Goal: Find specific page/section: Find specific page/section

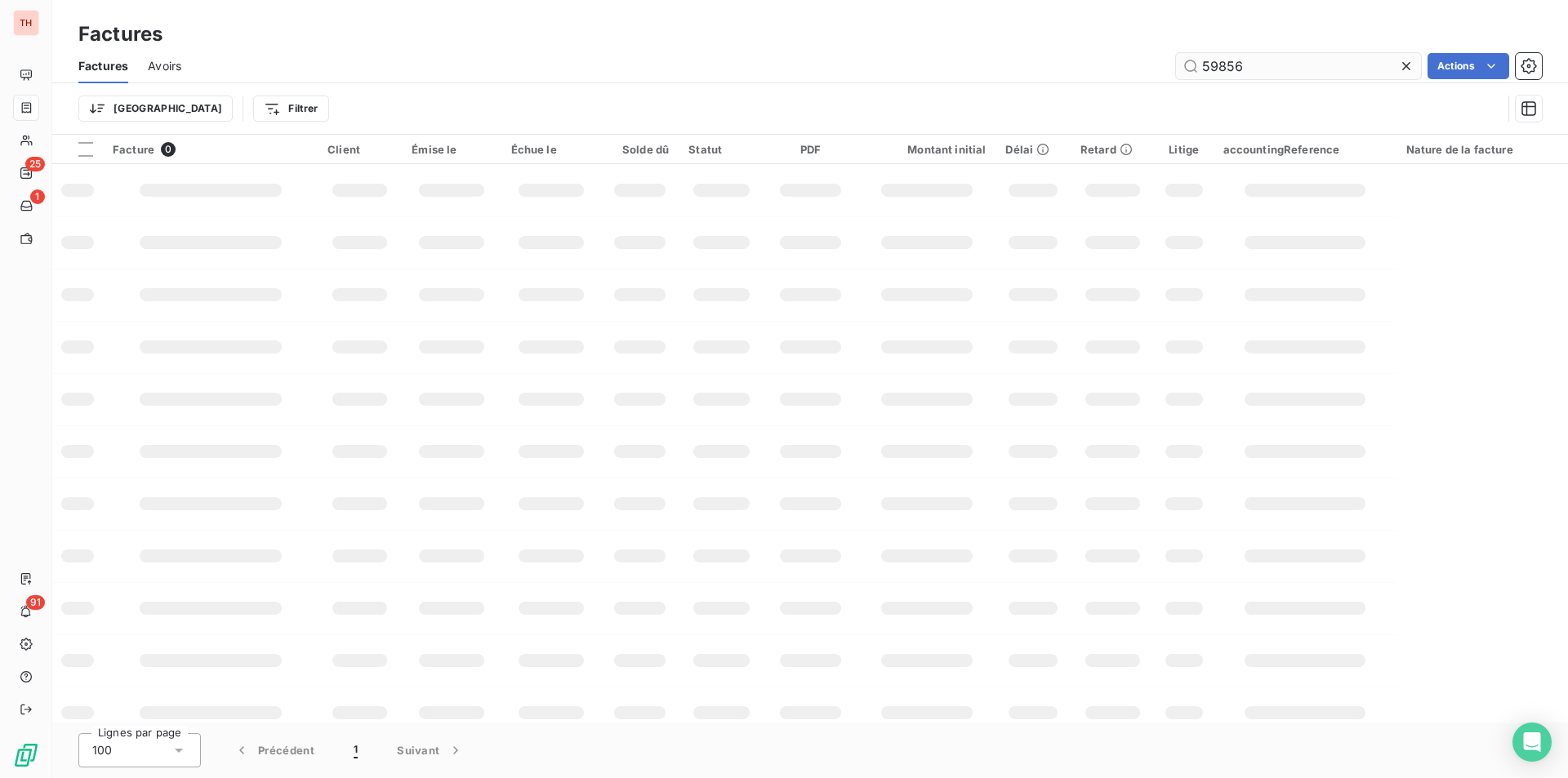
drag, startPoint x: 1275, startPoint y: 68, endPoint x: 1221, endPoint y: 76, distance: 54.6
click at [1221, 76] on input "59856" at bounding box center [1298, 66] width 245 height 26
type input "59787"
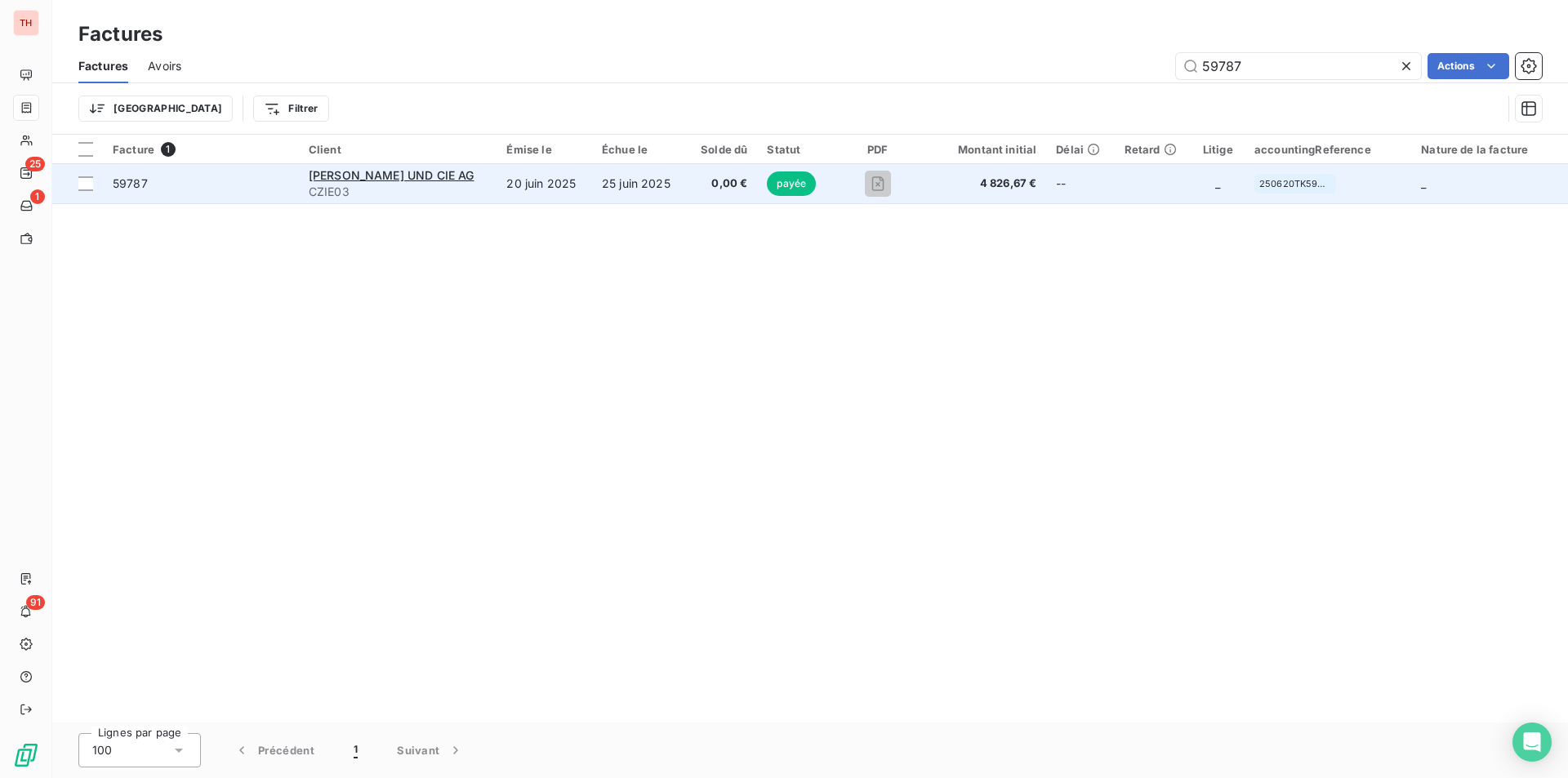
click at [497, 196] on td "20 juin 2025" at bounding box center [544, 183] width 95 height 39
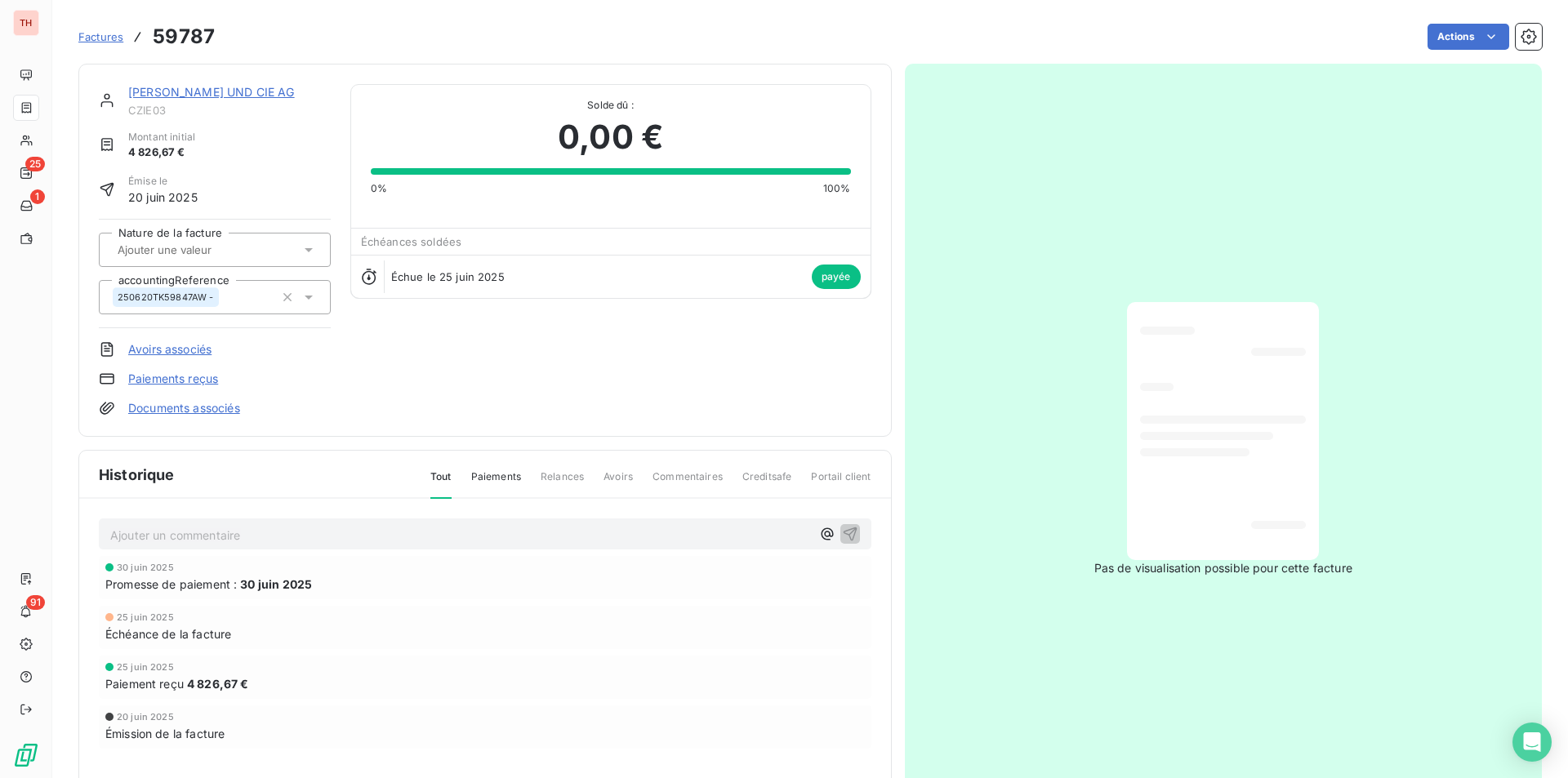
click at [228, 93] on link "[PERSON_NAME] UND CIE AG" at bounding box center [211, 92] width 167 height 14
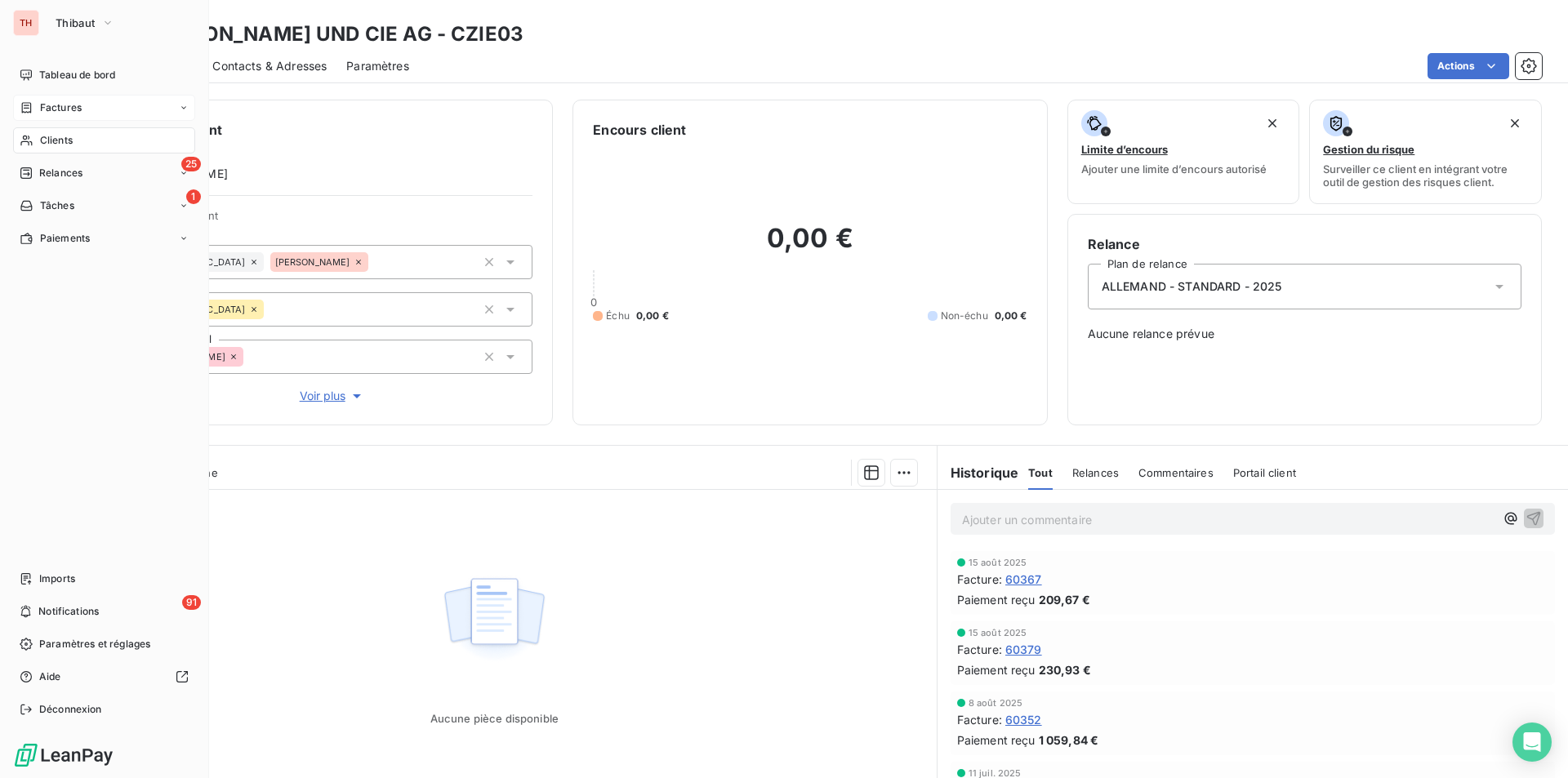
click at [60, 113] on span "Factures" at bounding box center [61, 108] width 42 height 15
